Goal: Information Seeking & Learning: Learn about a topic

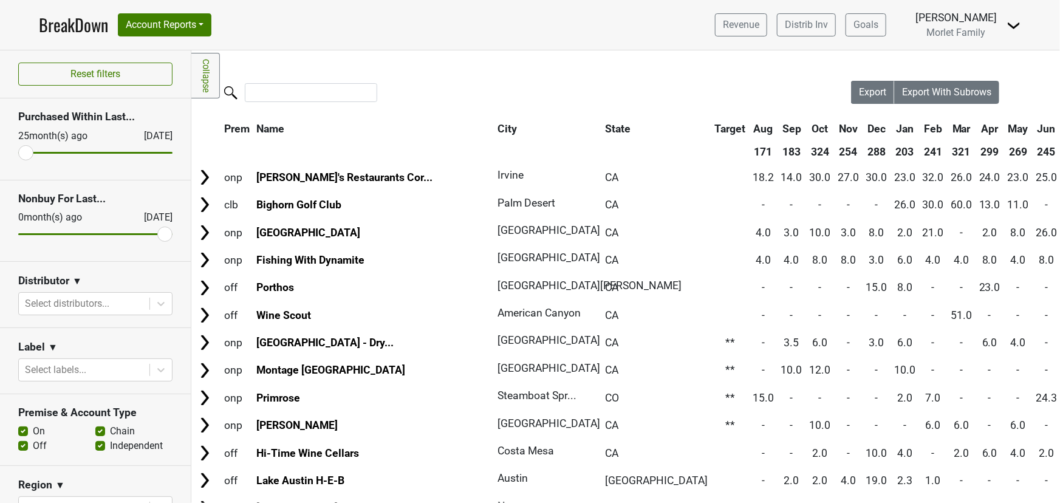
click at [90, 15] on link "BreakDown" at bounding box center [73, 25] width 69 height 26
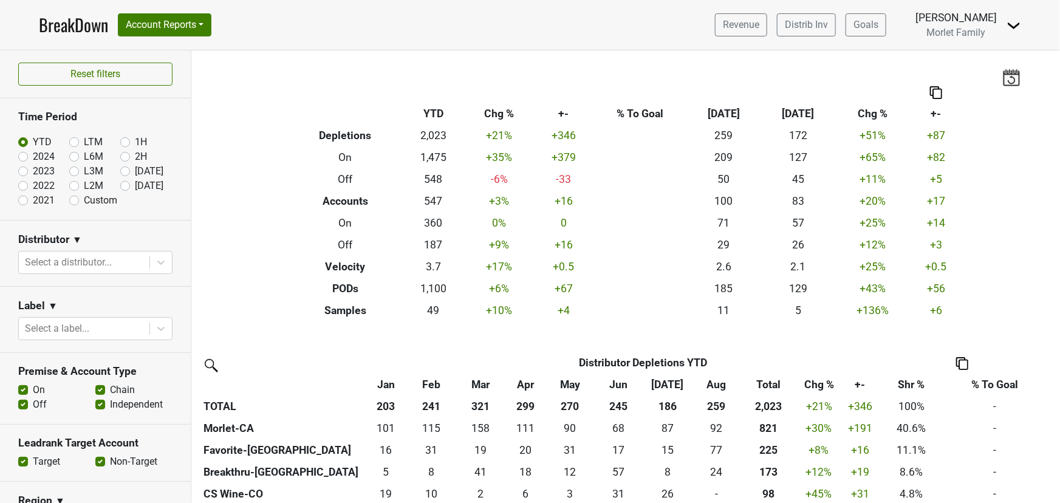
click at [90, 29] on link "BreakDown" at bounding box center [73, 25] width 69 height 26
click at [33, 157] on label "2024" at bounding box center [44, 156] width 22 height 15
click at [23, 157] on input "2024" at bounding box center [42, 155] width 49 height 12
radio input "true"
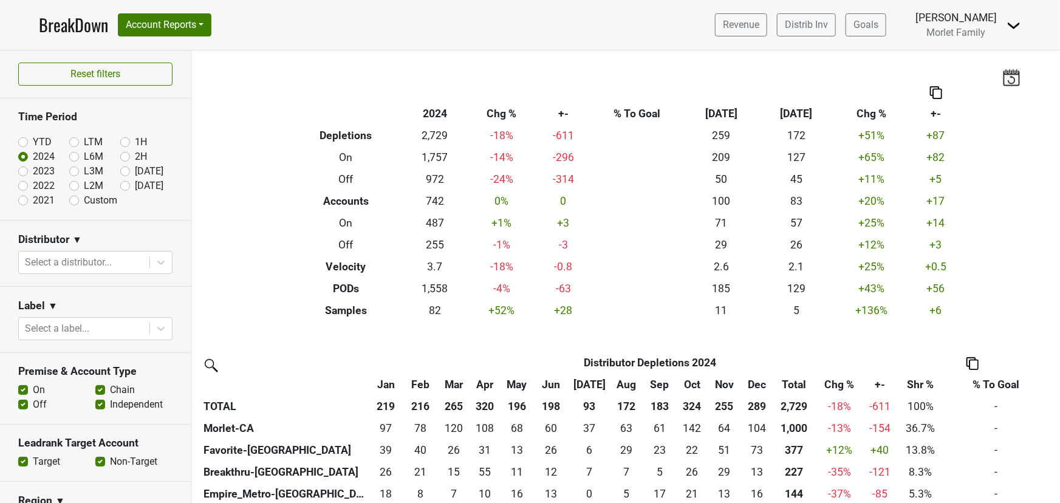
click at [33, 142] on label "YTD" at bounding box center [42, 142] width 19 height 15
click at [24, 142] on input "YTD" at bounding box center [42, 141] width 49 height 12
radio input "true"
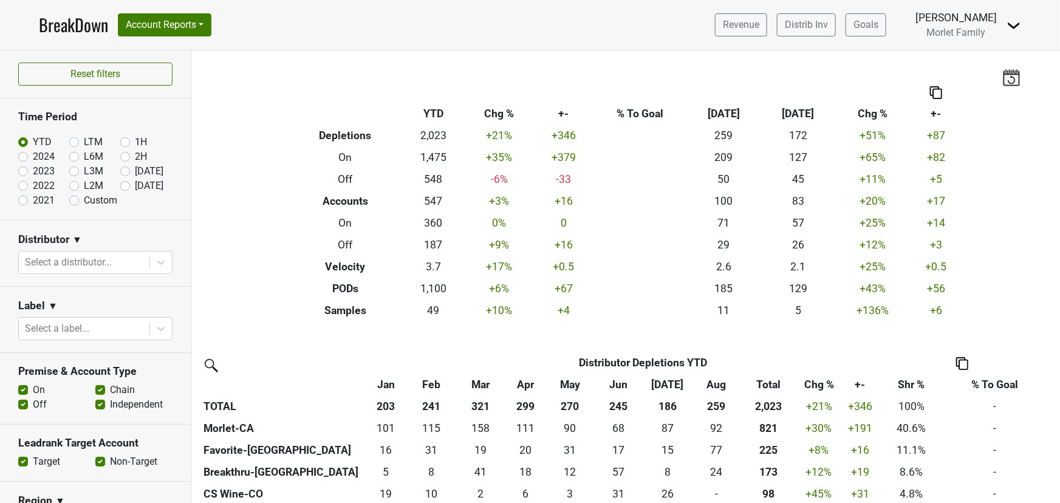
click at [33, 158] on label "2024" at bounding box center [44, 156] width 22 height 15
click at [18, 158] on input "2024" at bounding box center [42, 155] width 49 height 12
radio input "true"
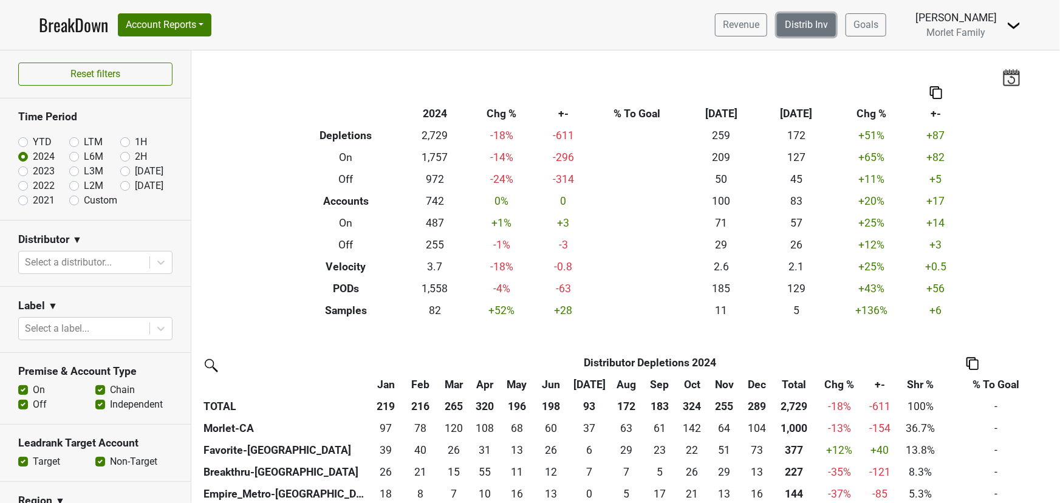
click at [777, 23] on link "Distrib Inv" at bounding box center [806, 24] width 59 height 23
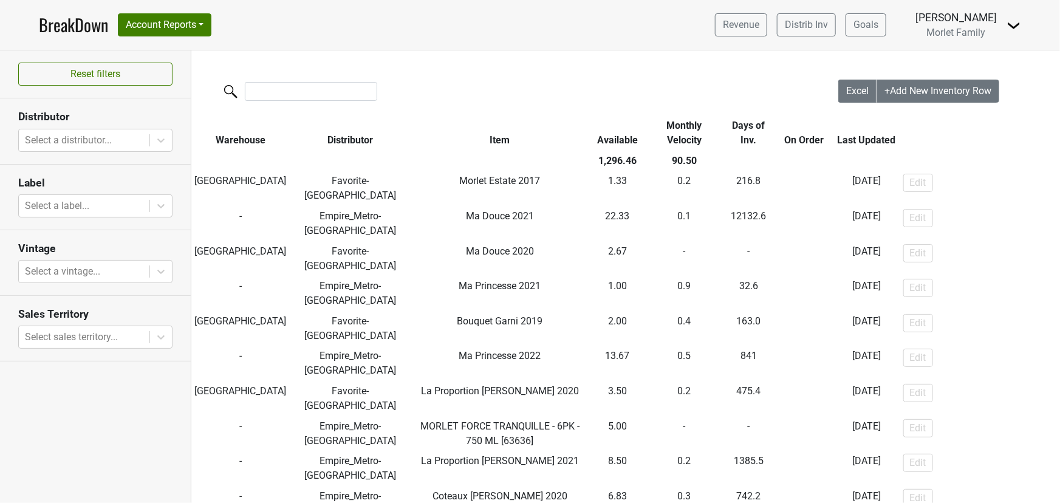
click at [72, 19] on link "BreakDown" at bounding box center [73, 25] width 69 height 26
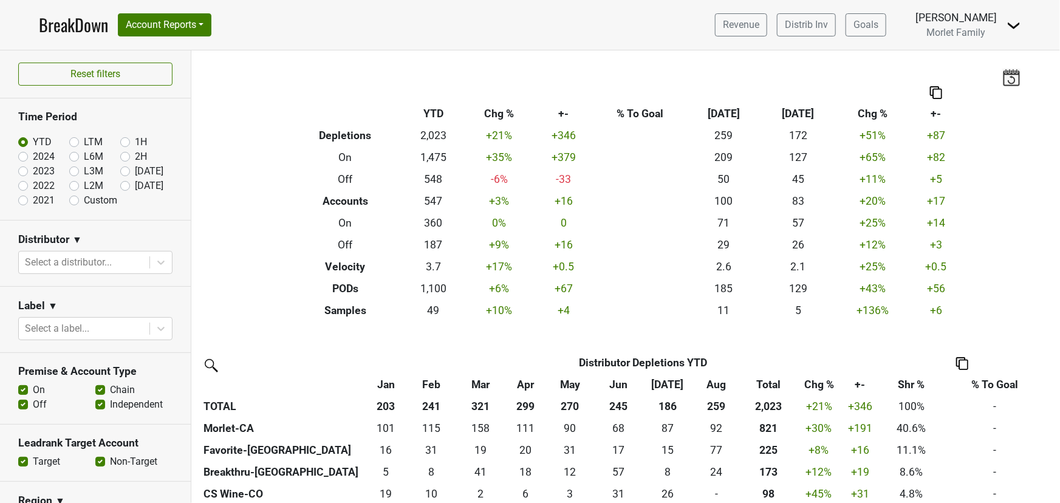
click at [33, 157] on label "2024" at bounding box center [44, 156] width 22 height 15
click at [23, 157] on input "2024" at bounding box center [42, 155] width 49 height 12
radio input "true"
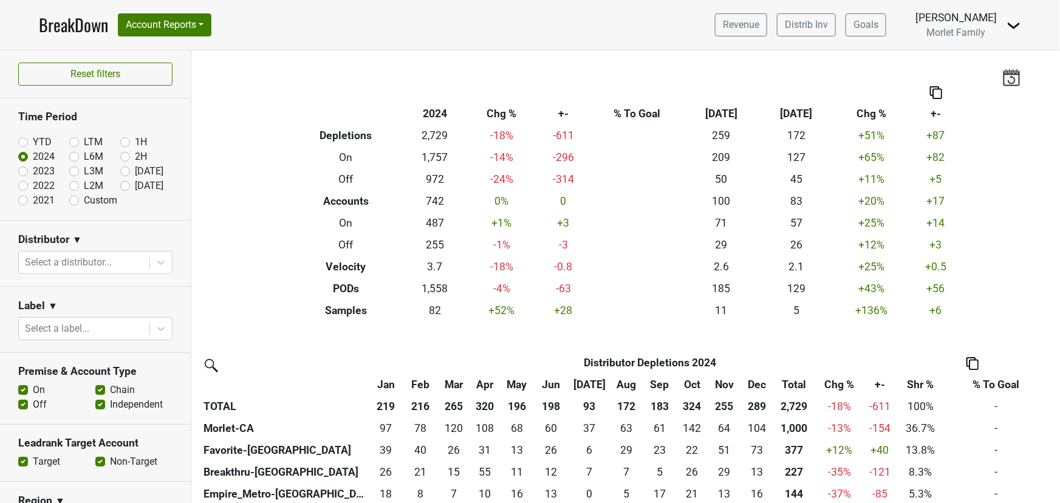
click at [33, 173] on label "2023" at bounding box center [44, 171] width 22 height 15
click at [24, 173] on input "2023" at bounding box center [42, 170] width 49 height 12
radio input "true"
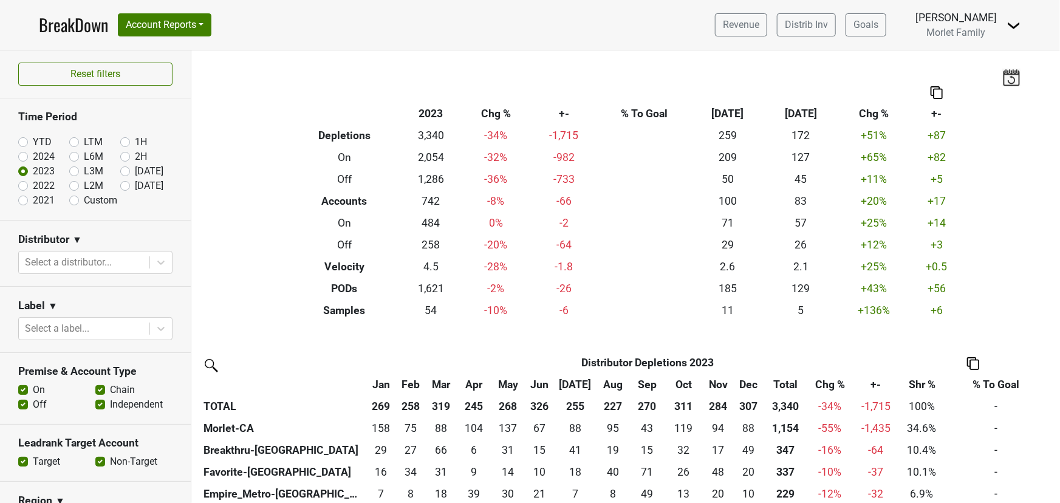
click at [33, 155] on label "2024" at bounding box center [44, 156] width 22 height 15
click at [22, 155] on input "2024" at bounding box center [42, 155] width 49 height 12
radio input "true"
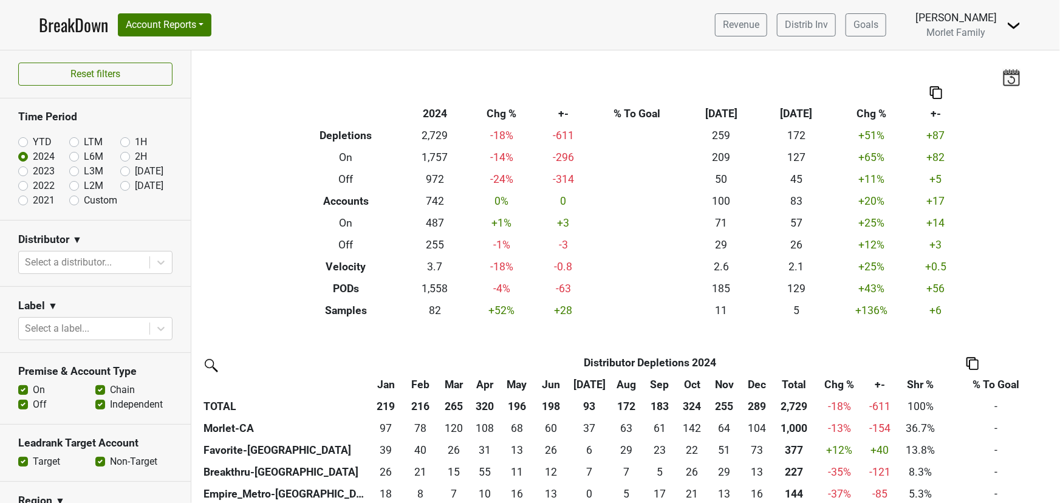
click at [33, 169] on label "2023" at bounding box center [44, 171] width 22 height 15
click at [21, 169] on input "2023" at bounding box center [42, 170] width 49 height 12
radio input "true"
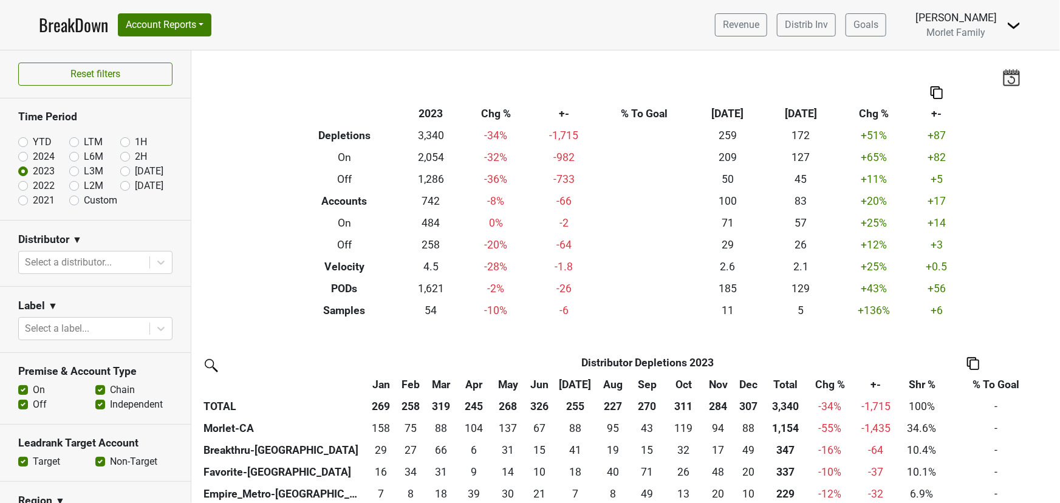
click at [33, 186] on label "2022" at bounding box center [44, 186] width 22 height 15
click at [24, 186] on input "2022" at bounding box center [42, 185] width 49 height 12
radio input "true"
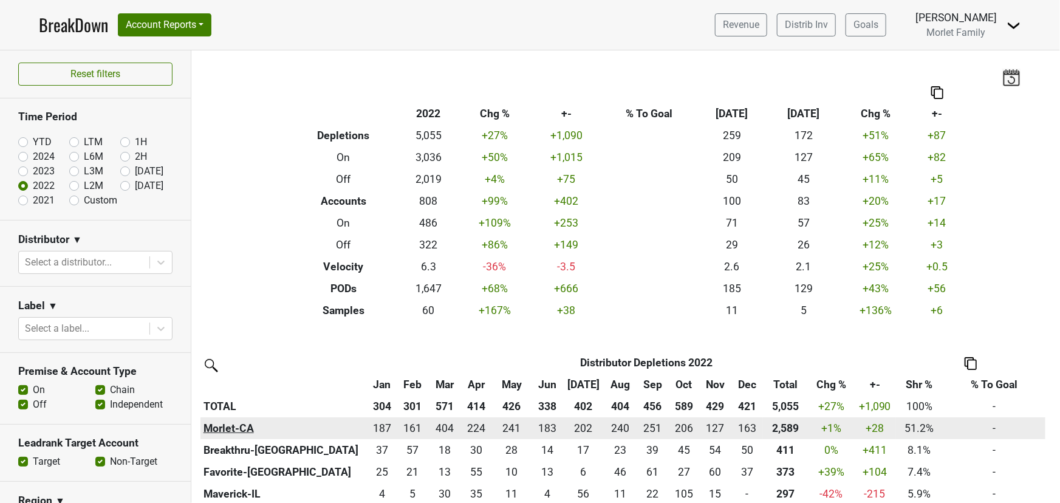
click at [234, 428] on th "Morlet-CA" at bounding box center [283, 428] width 166 height 22
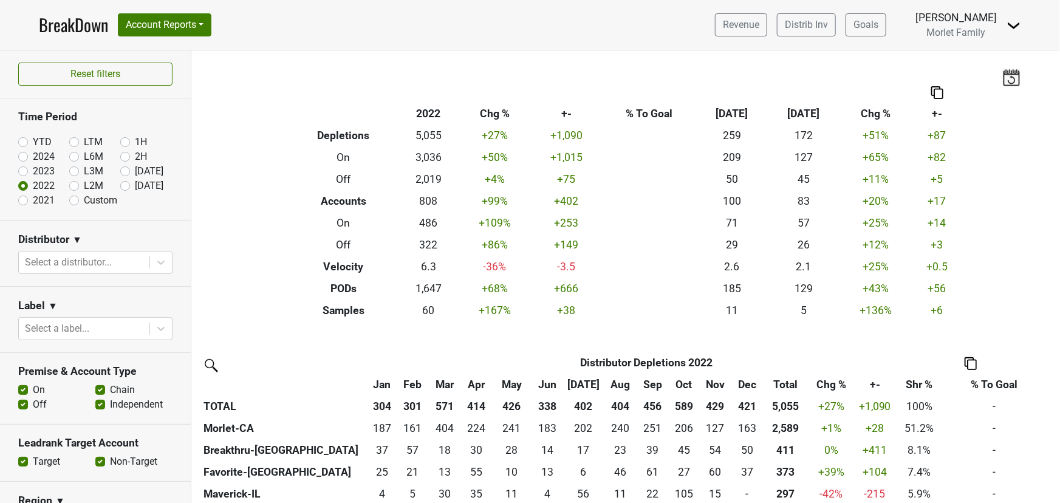
click at [33, 157] on label "2024" at bounding box center [44, 156] width 22 height 15
click at [24, 157] on input "2024" at bounding box center [42, 155] width 49 height 12
radio input "true"
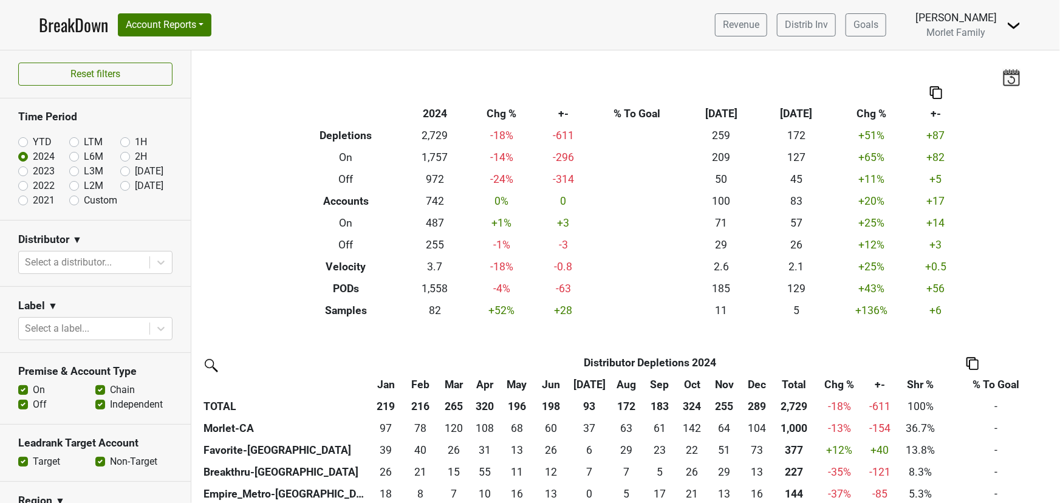
click at [33, 142] on label "YTD" at bounding box center [42, 142] width 19 height 15
click at [24, 142] on input "YTD" at bounding box center [42, 141] width 49 height 12
radio input "true"
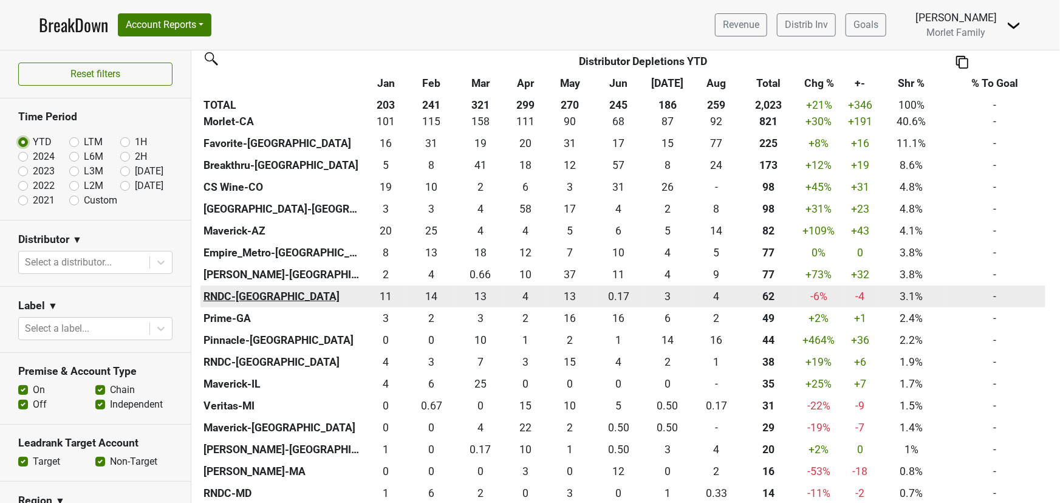
scroll to position [331, 0]
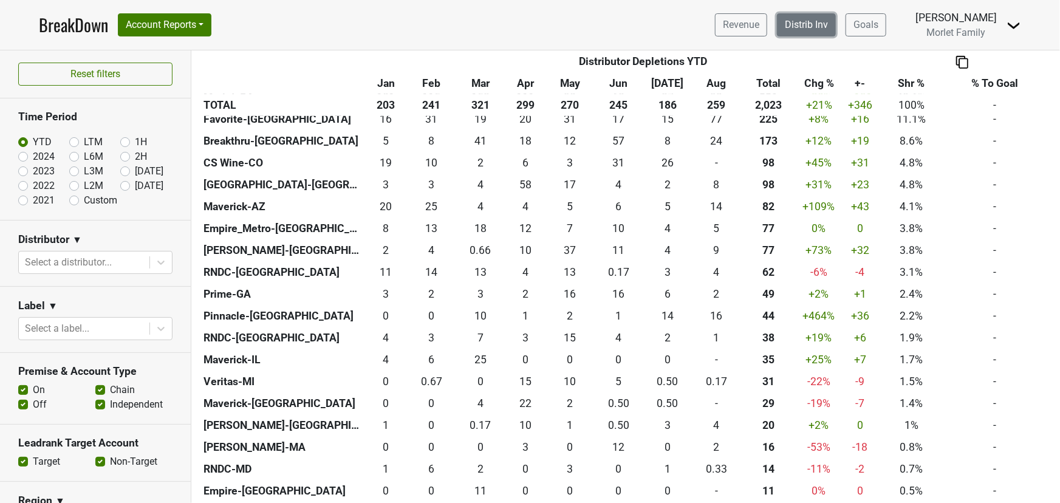
click at [796, 25] on link "Distrib Inv" at bounding box center [806, 24] width 59 height 23
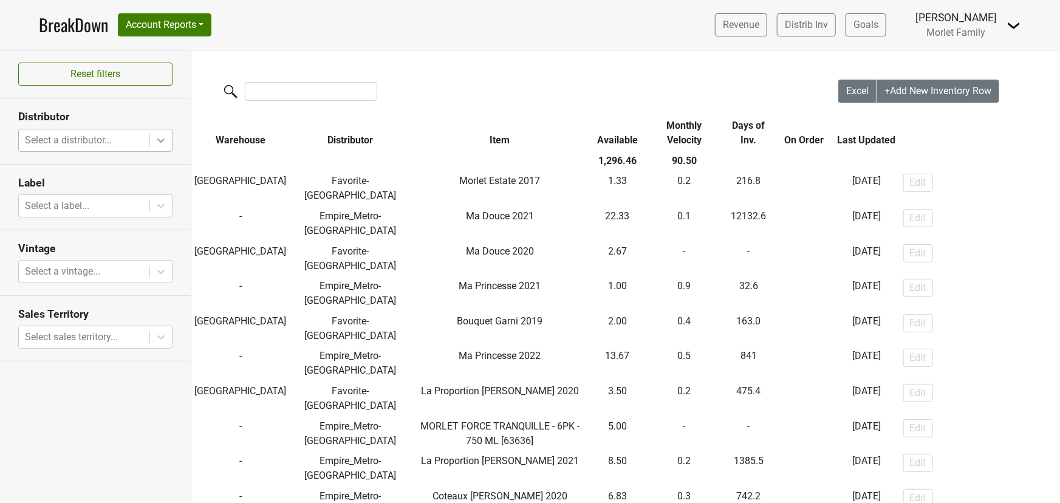
click at [165, 134] on icon at bounding box center [161, 140] width 12 height 12
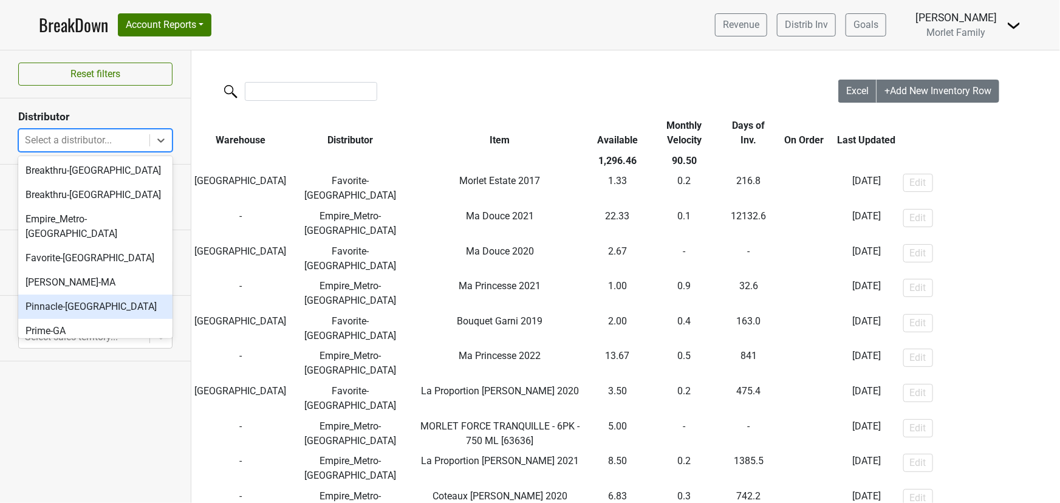
scroll to position [138, 0]
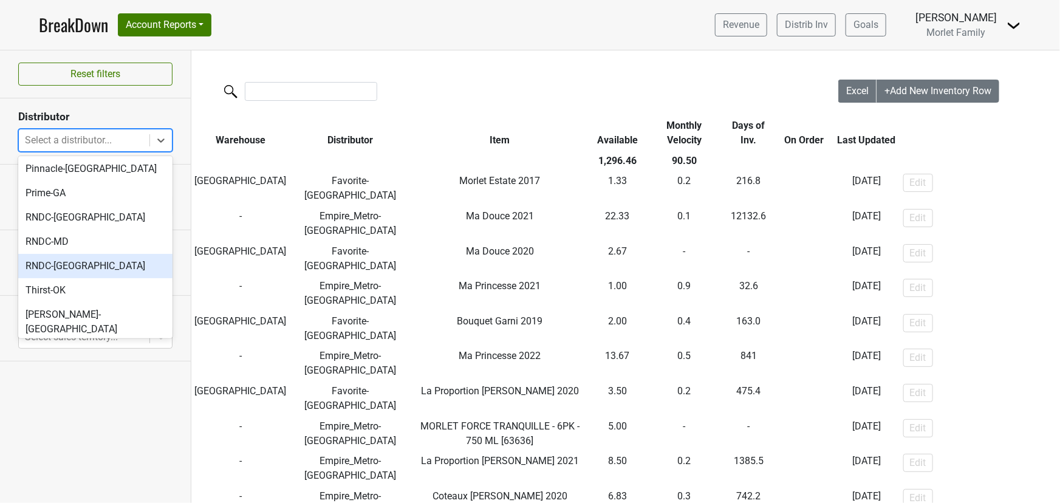
click at [88, 254] on div "RNDC-[GEOGRAPHIC_DATA]" at bounding box center [95, 266] width 154 height 24
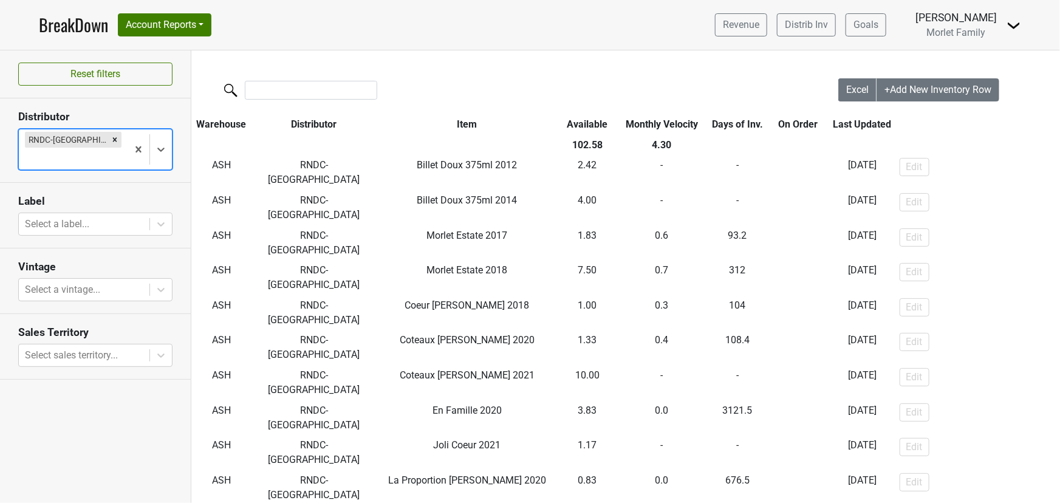
scroll to position [0, 0]
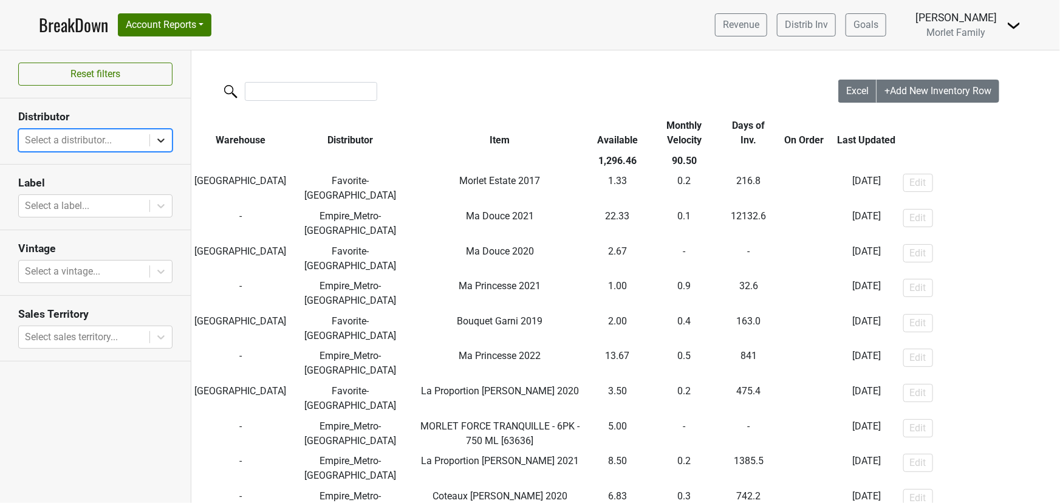
click at [165, 138] on icon at bounding box center [161, 140] width 12 height 12
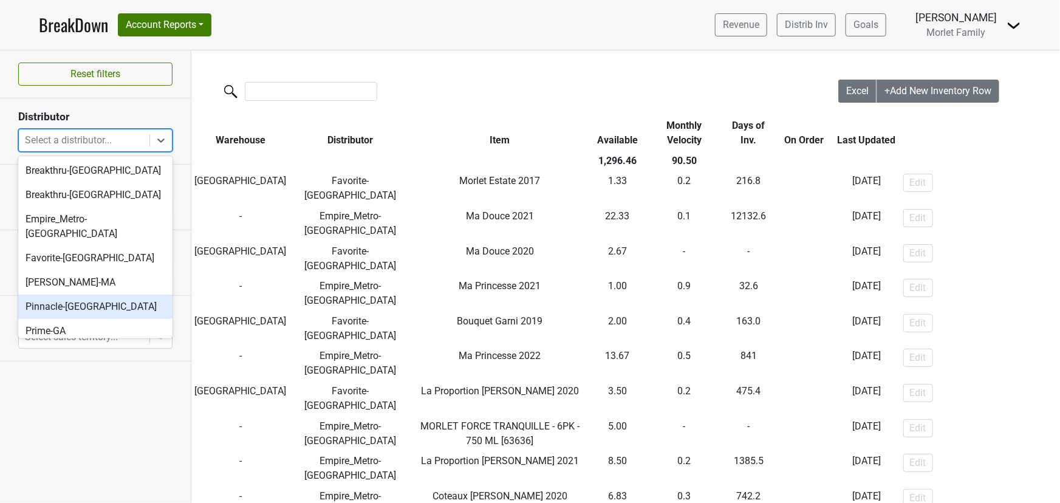
click at [102, 295] on div "Pinnacle-[GEOGRAPHIC_DATA]" at bounding box center [95, 307] width 154 height 24
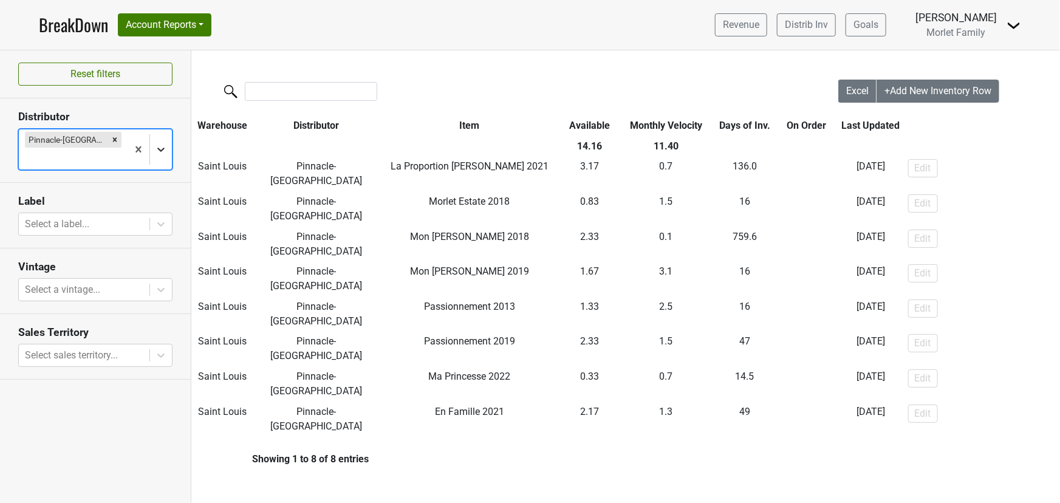
click at [163, 148] on icon at bounding box center [160, 150] width 7 height 4
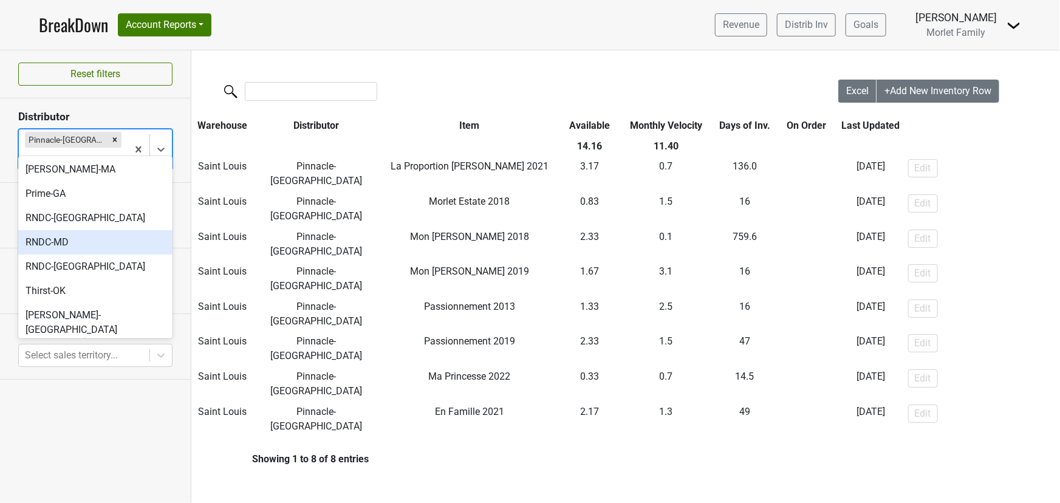
scroll to position [114, 0]
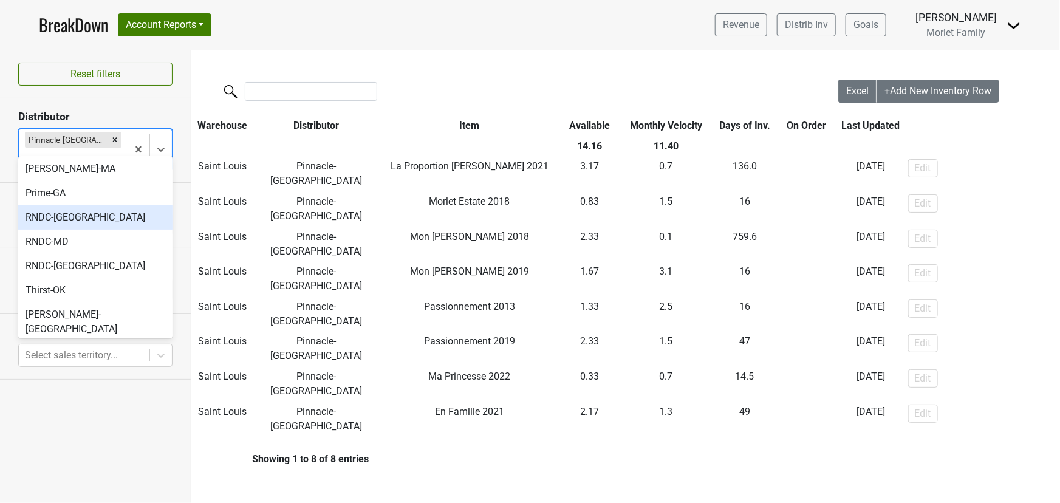
click at [93, 205] on div "RNDC-[GEOGRAPHIC_DATA]" at bounding box center [95, 217] width 154 height 24
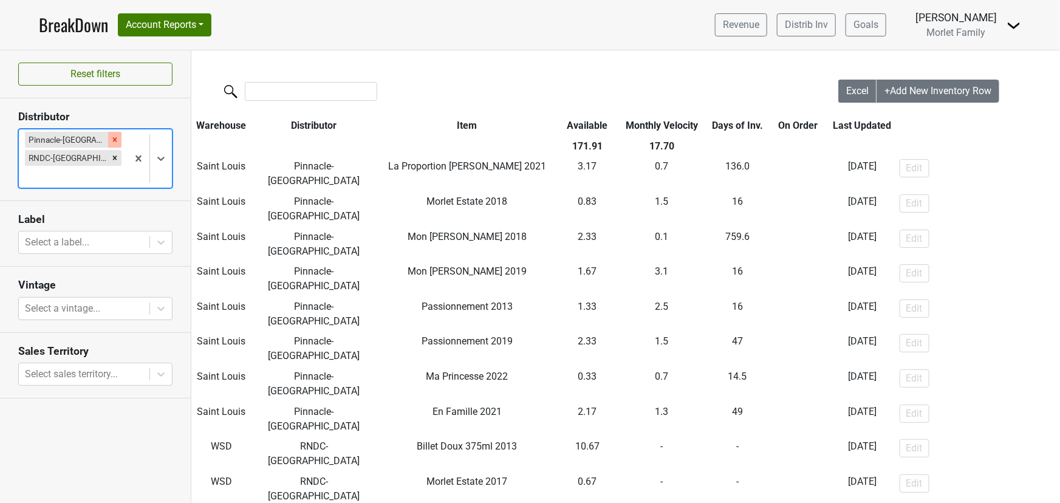
click at [111, 137] on icon "Remove Pinnacle-MO" at bounding box center [115, 139] width 9 height 9
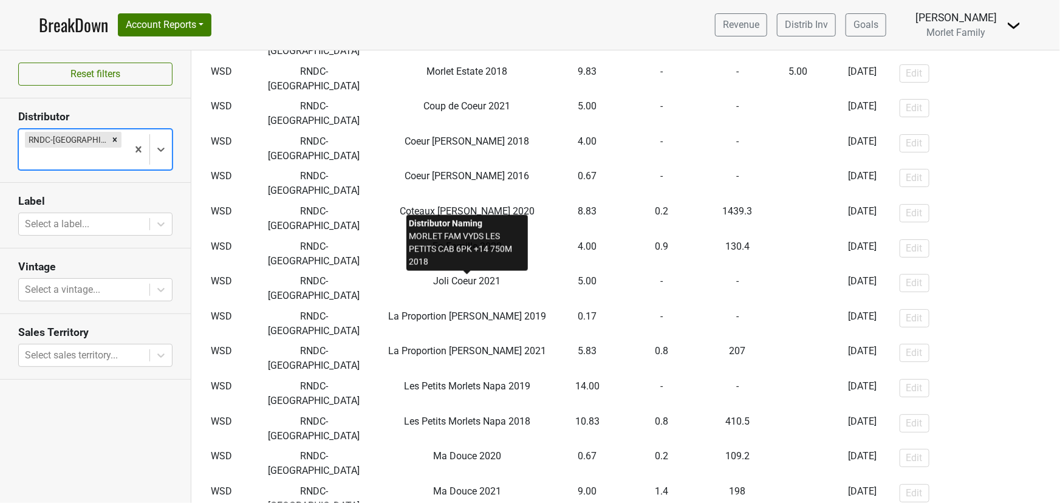
scroll to position [292, 0]
